Goal: Task Accomplishment & Management: Complete application form

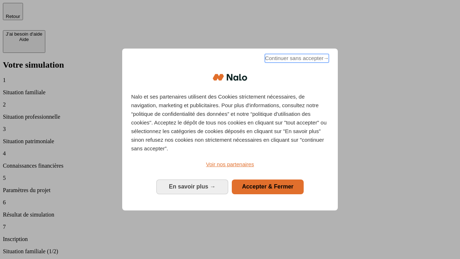
click at [296, 59] on span "Continuer sans accepter →" at bounding box center [297, 58] width 64 height 9
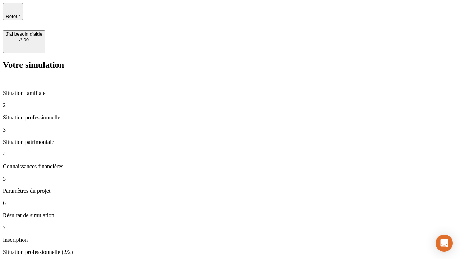
type input "30 000"
type input "40 000"
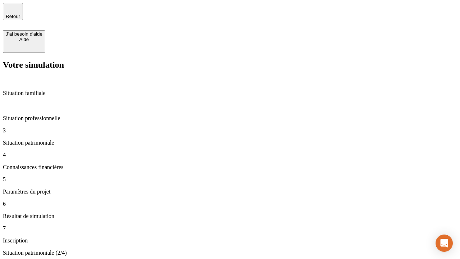
type input "1 100"
type input "20"
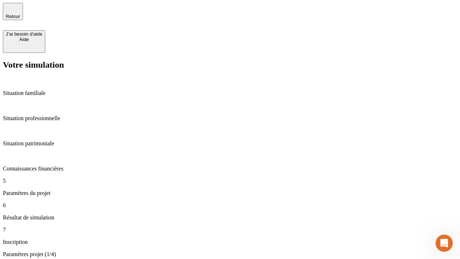
scroll to position [245, 0]
type input "40"
type input "50 000"
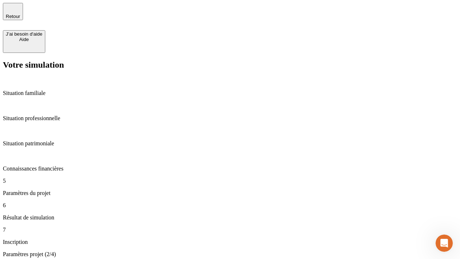
type input "640"
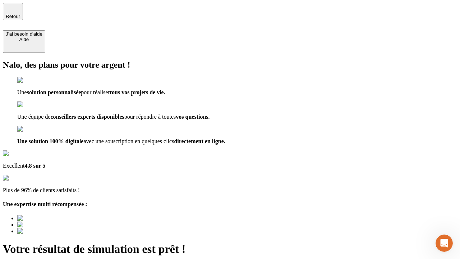
type input "[EMAIL_ADDRESS][DOMAIN_NAME]"
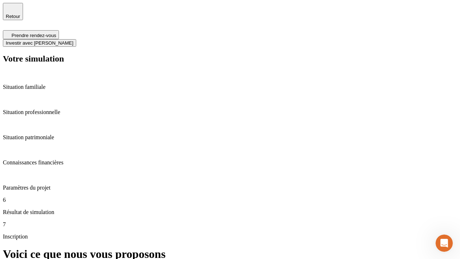
click at [73, 40] on span "Investir avec [PERSON_NAME]" at bounding box center [40, 42] width 68 height 5
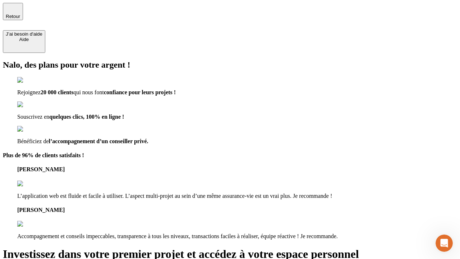
type input "[EMAIL_ADDRESS][DOMAIN_NAME]"
